Goal: Transaction & Acquisition: Book appointment/travel/reservation

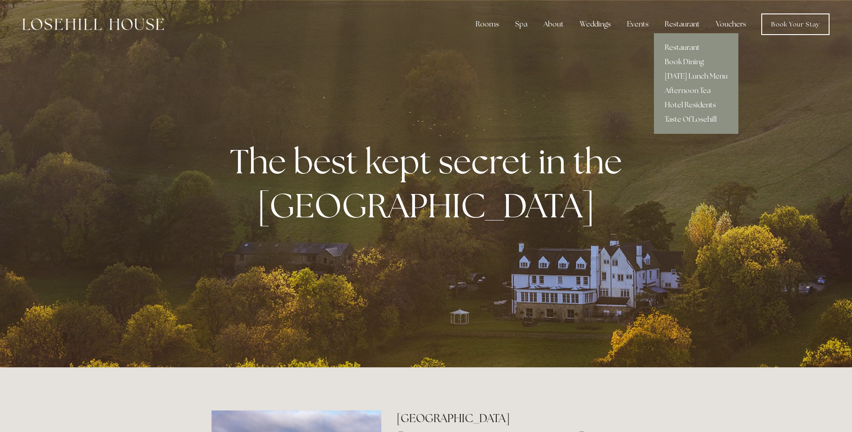
click at [672, 103] on link "Hotel Residents" at bounding box center [696, 105] width 84 height 14
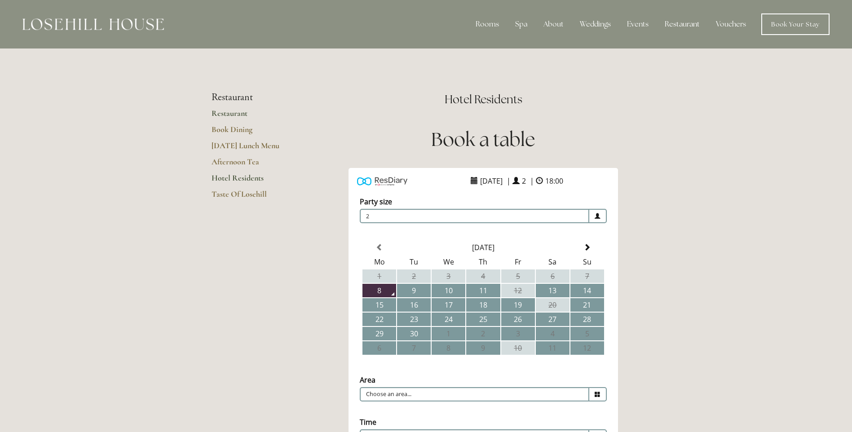
click at [230, 113] on link "Restaurant" at bounding box center [255, 116] width 86 height 16
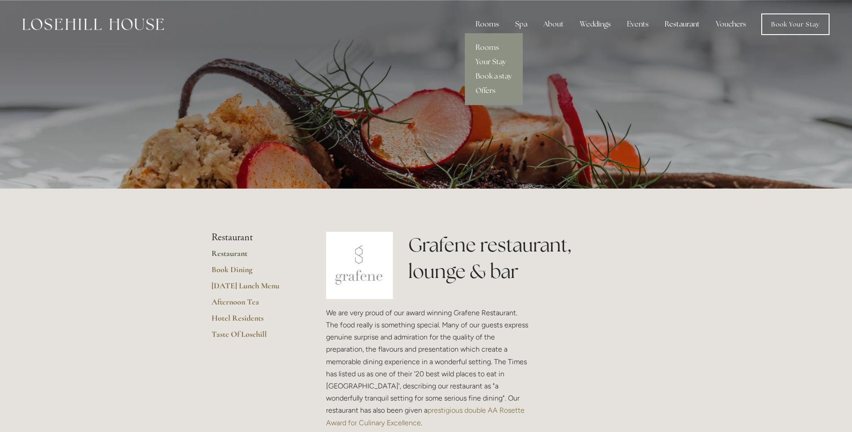
click at [492, 23] on div "Rooms" at bounding box center [488, 24] width 38 height 18
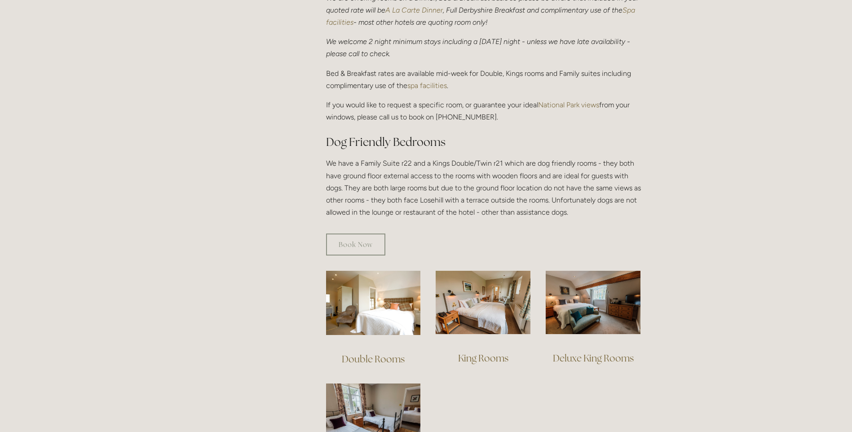
scroll to position [584, 0]
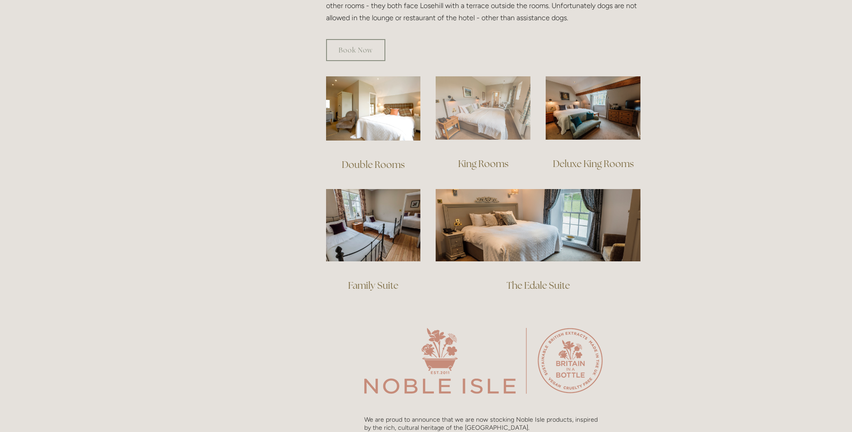
click at [487, 105] on img at bounding box center [483, 107] width 95 height 63
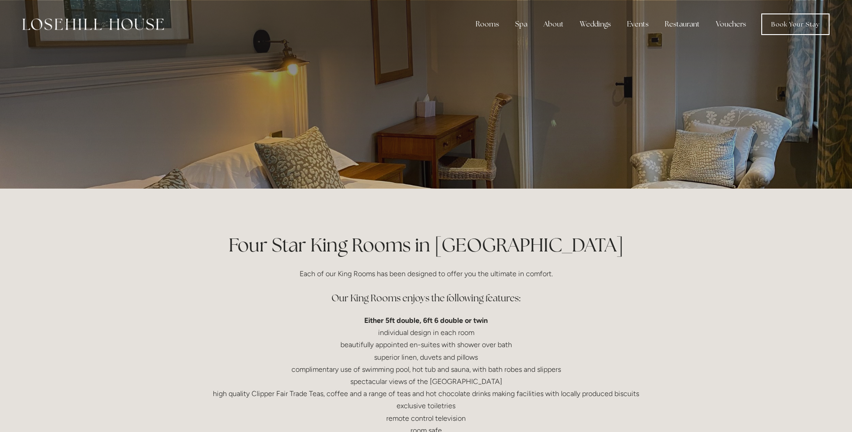
scroll to position [195, 0]
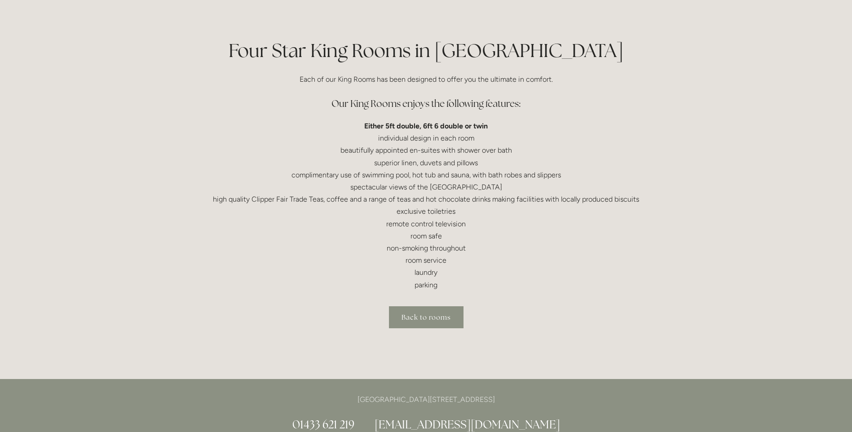
click at [411, 318] on link "Back to rooms" at bounding box center [426, 317] width 75 height 22
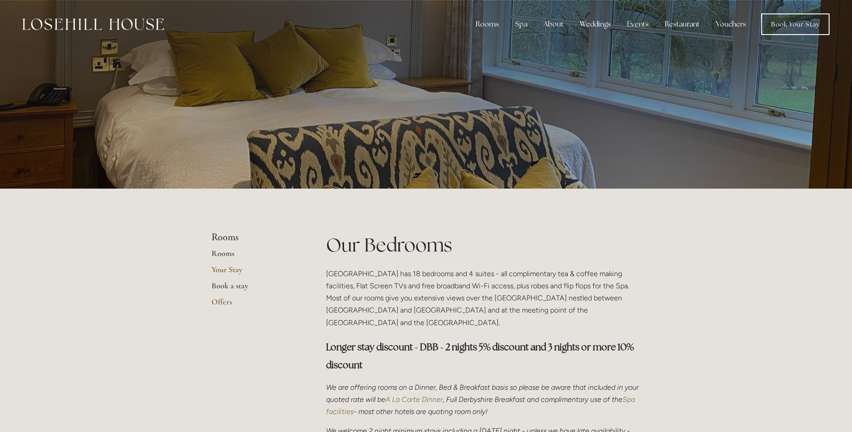
click at [233, 287] on link "Book a stay" at bounding box center [255, 289] width 86 height 16
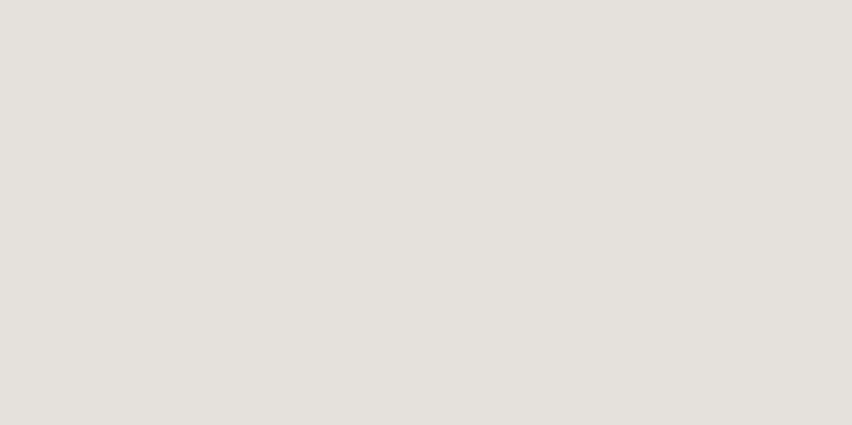
scroll to position [438, 0]
